Goal: Information Seeking & Learning: Learn about a topic

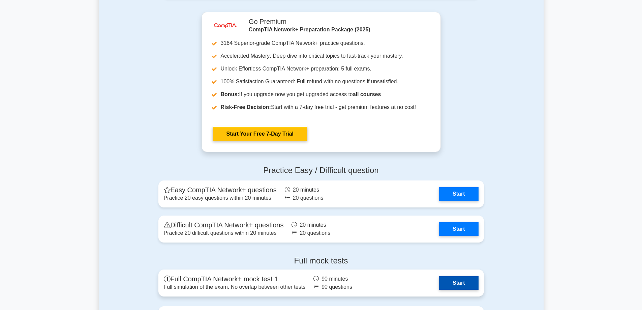
scroll to position [1349, 0]
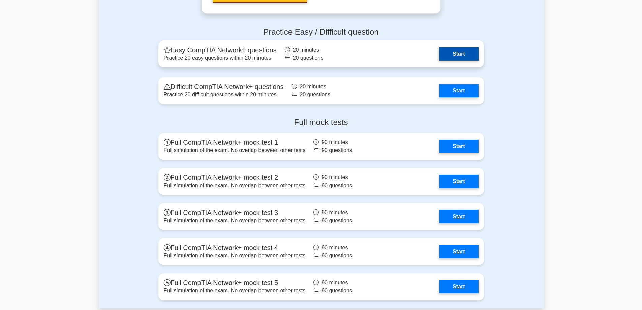
click at [451, 55] on link "Start" at bounding box center [458, 53] width 39 height 13
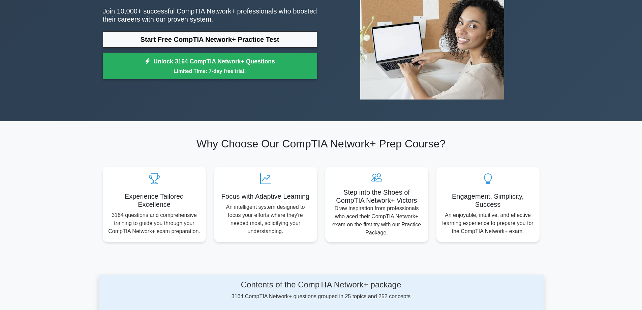
scroll to position [236, 0]
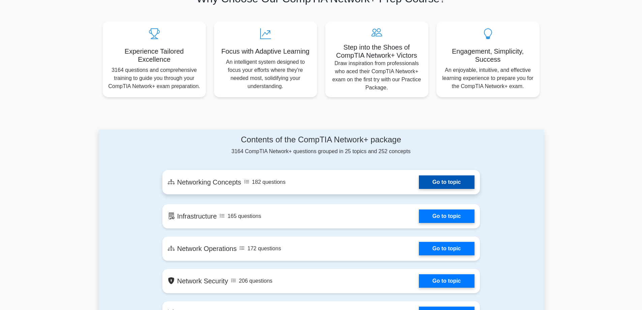
click at [440, 180] on link "Go to topic" at bounding box center [446, 181] width 55 height 13
